Goal: Information Seeking & Learning: Learn about a topic

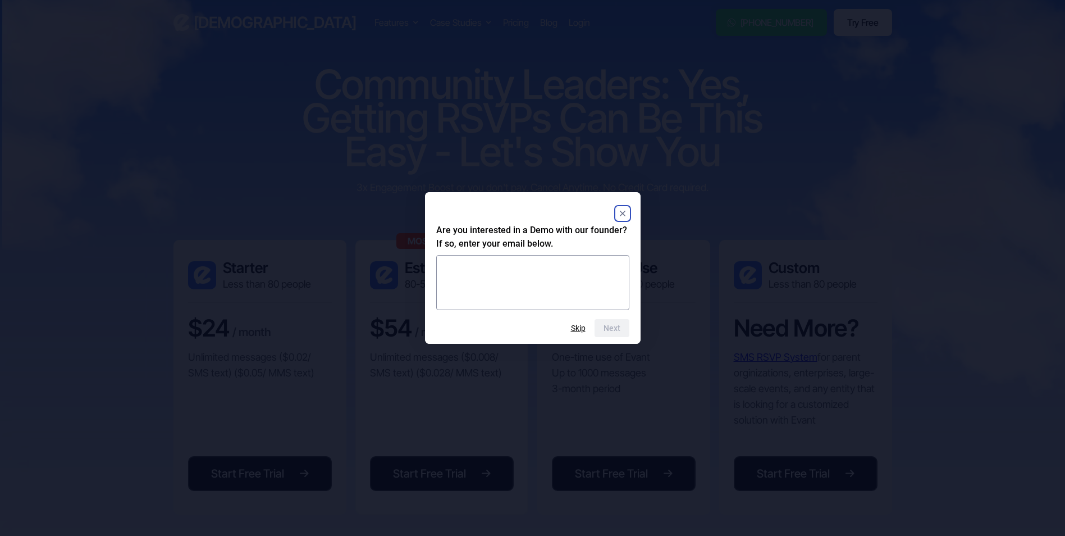
click at [620, 207] on rect "Close" at bounding box center [622, 213] width 13 height 13
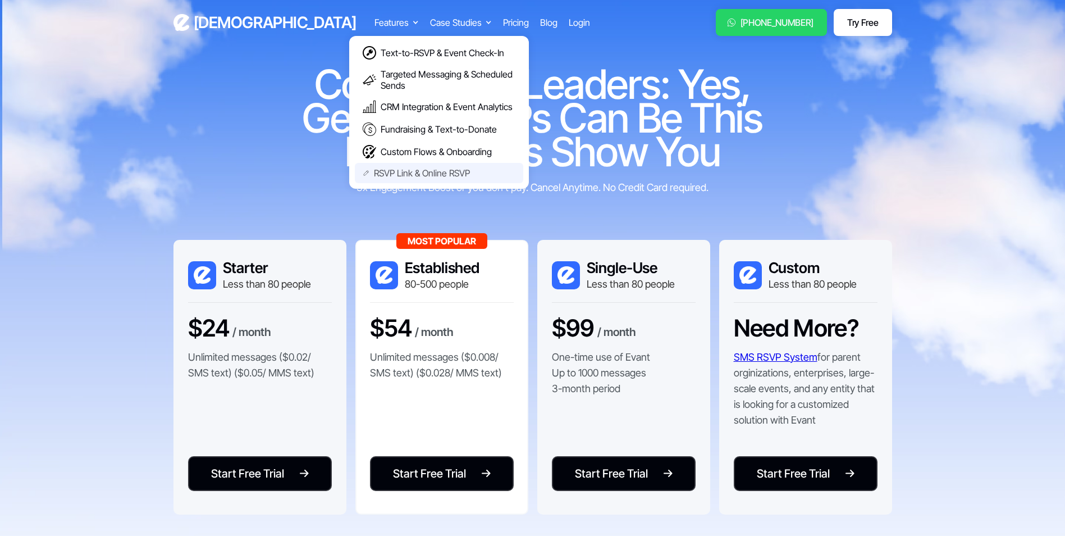
click at [374, 169] on div "RSVP Link & Online RSVP" at bounding box center [422, 172] width 96 height 11
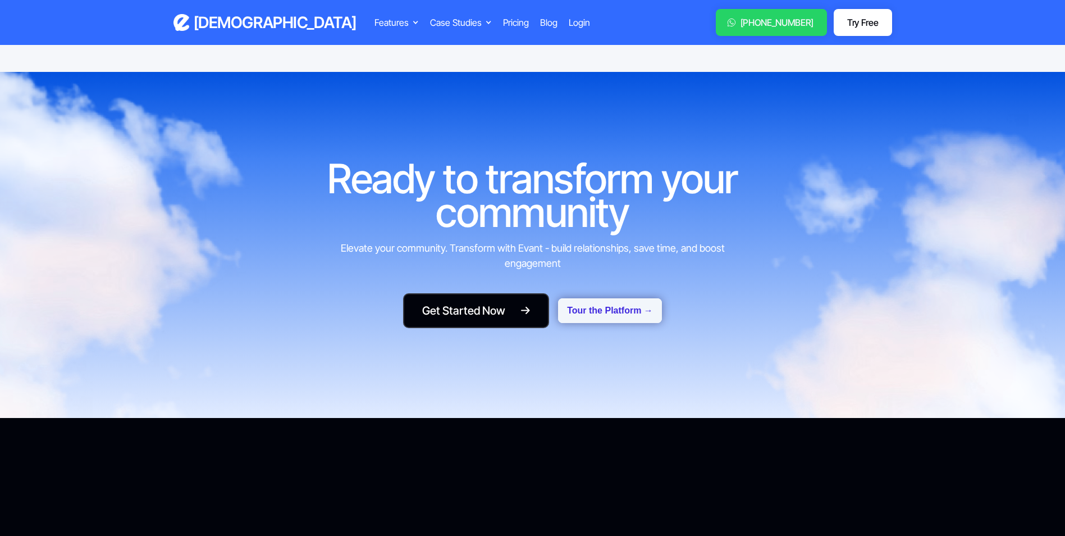
scroll to position [1460, 0]
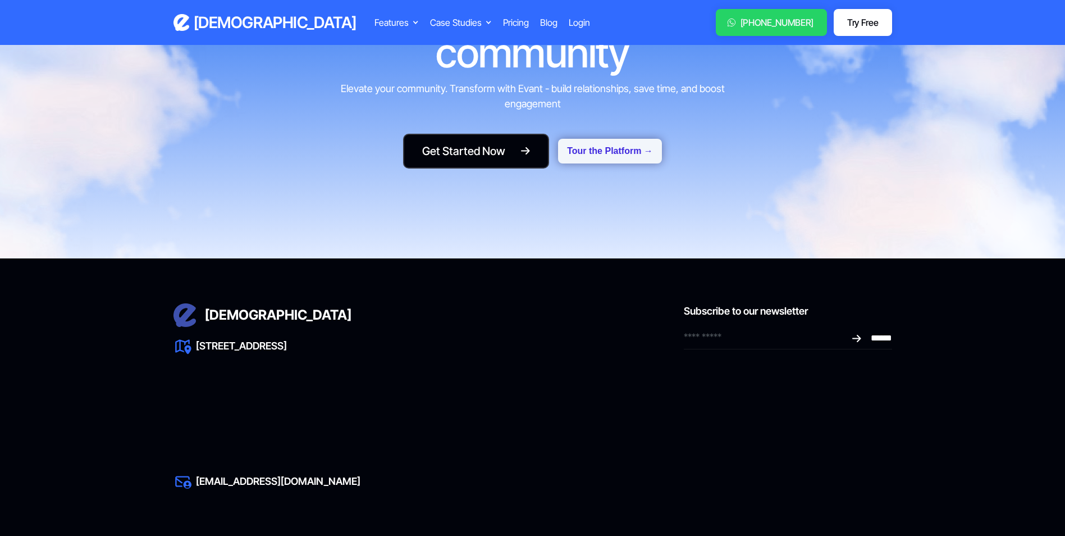
click at [618, 154] on button "Tour the Platform →" at bounding box center [610, 151] width 104 height 25
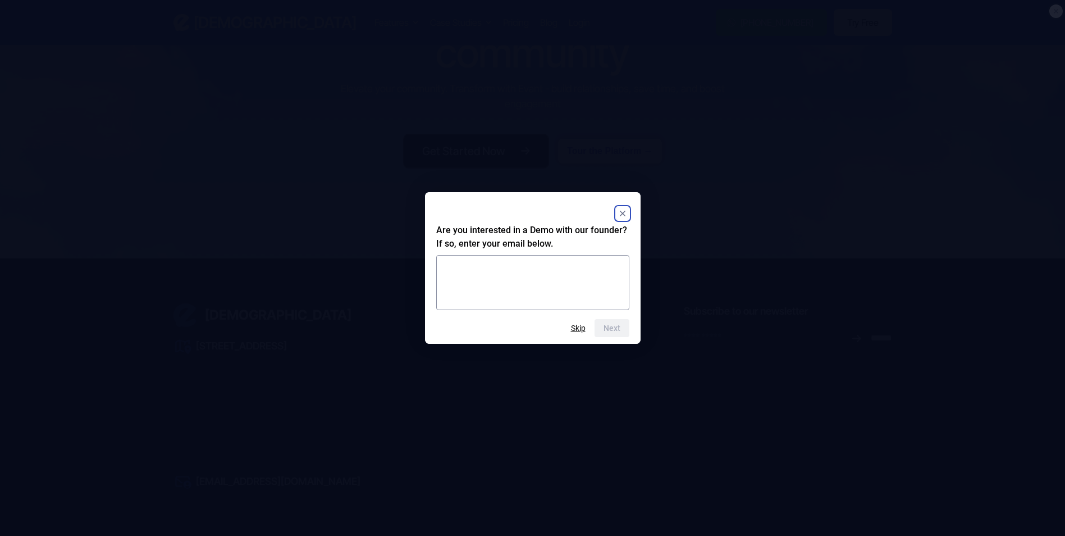
click at [620, 211] on rect "Close" at bounding box center [622, 213] width 13 height 13
